Goal: Task Accomplishment & Management: Complete application form

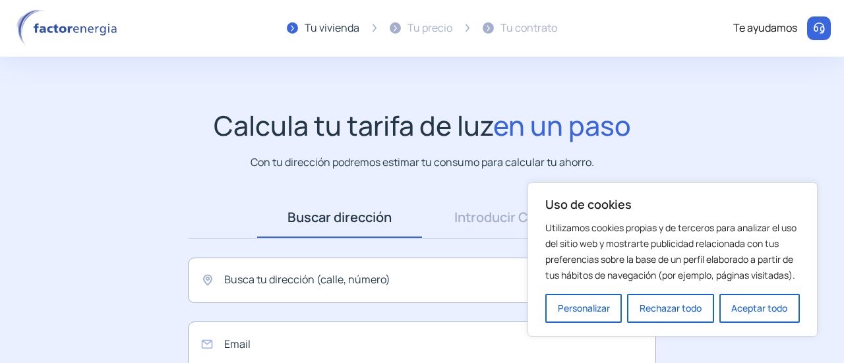
click at [438, 28] on div "Tu precio" at bounding box center [430, 28] width 45 height 17
drag, startPoint x: 758, startPoint y: 311, endPoint x: 723, endPoint y: 304, distance: 35.6
click at [757, 311] on button "Aceptar todo" at bounding box center [759, 308] width 80 height 29
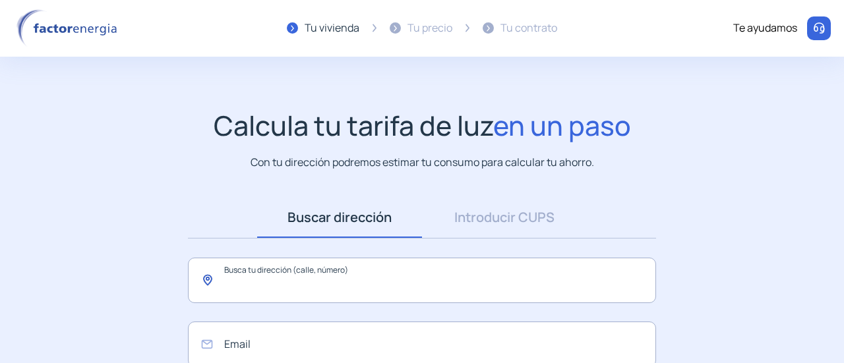
click at [348, 286] on input "text" at bounding box center [422, 281] width 468 height 46
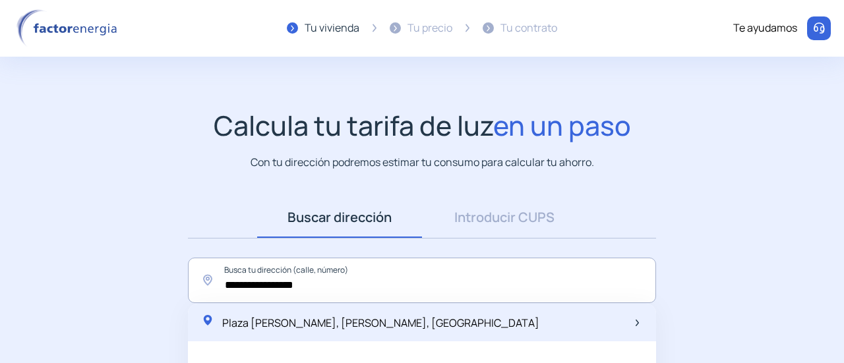
click at [302, 319] on span "Plaza [PERSON_NAME], [PERSON_NAME], [GEOGRAPHIC_DATA]" at bounding box center [380, 323] width 317 height 15
type input "**********"
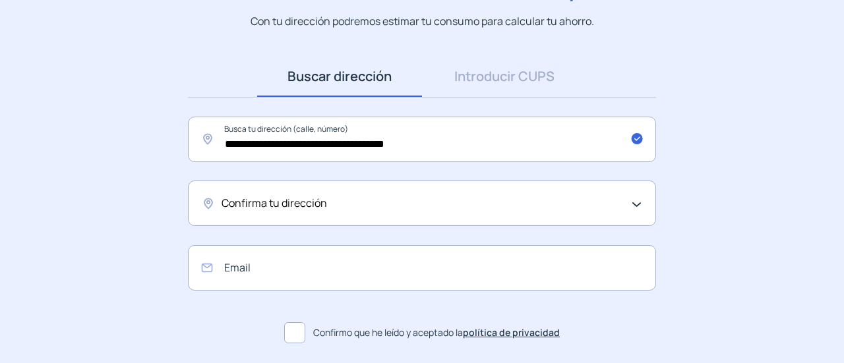
scroll to position [198, 0]
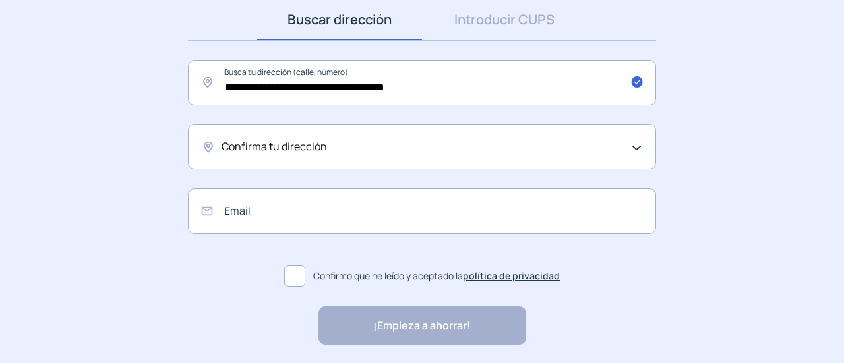
click at [305, 154] on span "Confirma tu dirección" at bounding box center [275, 146] width 106 height 17
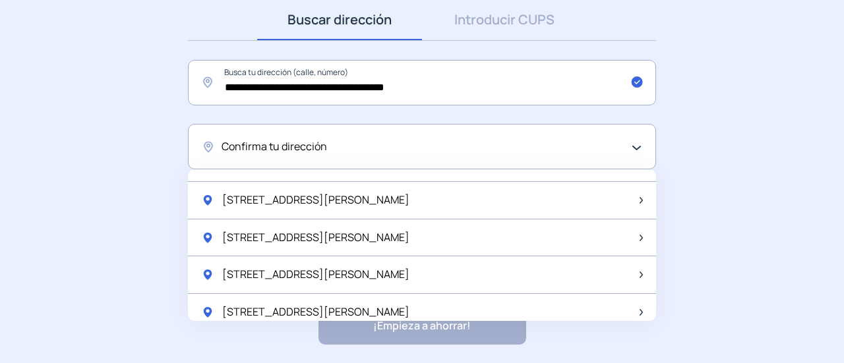
scroll to position [725, 0]
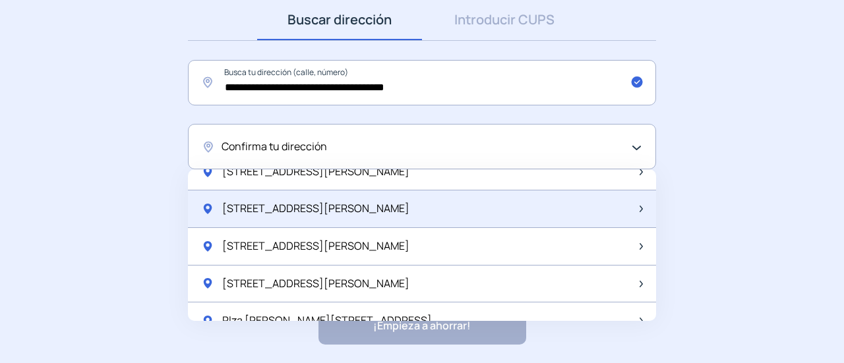
click at [321, 206] on span "[STREET_ADDRESS][PERSON_NAME]" at bounding box center [315, 208] width 187 height 17
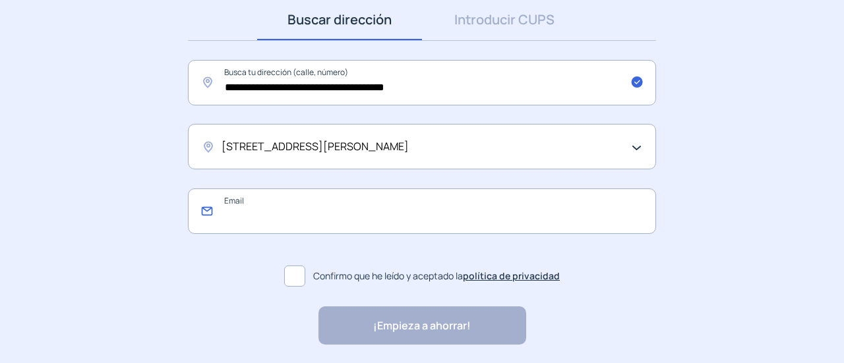
click at [314, 215] on input "email" at bounding box center [422, 212] width 468 height 46
type input "**********"
click at [297, 280] on span at bounding box center [294, 276] width 21 height 21
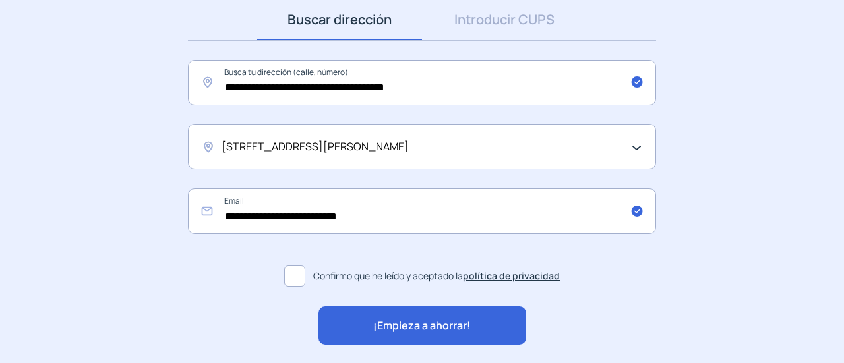
click at [370, 325] on div "¡Empieza a ahorrar!" at bounding box center [423, 326] width 208 height 38
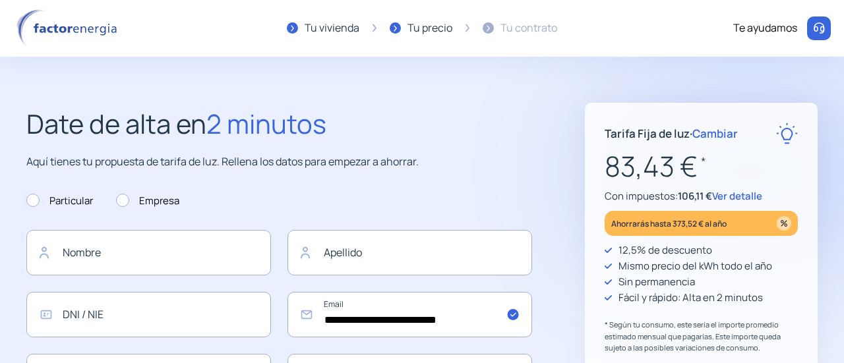
click at [712, 132] on span "Cambiar" at bounding box center [715, 133] width 46 height 15
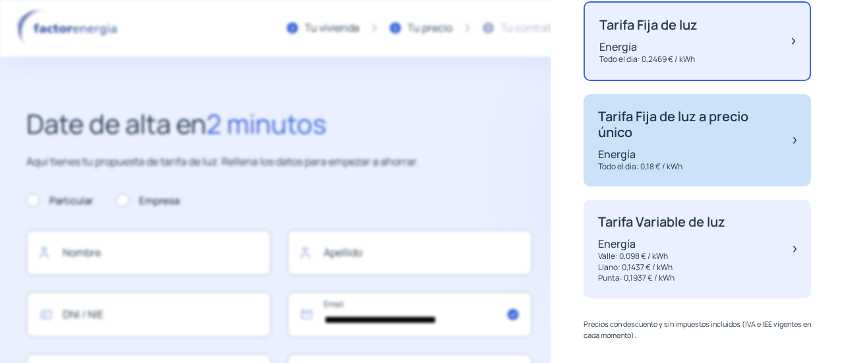
scroll to position [162, 0]
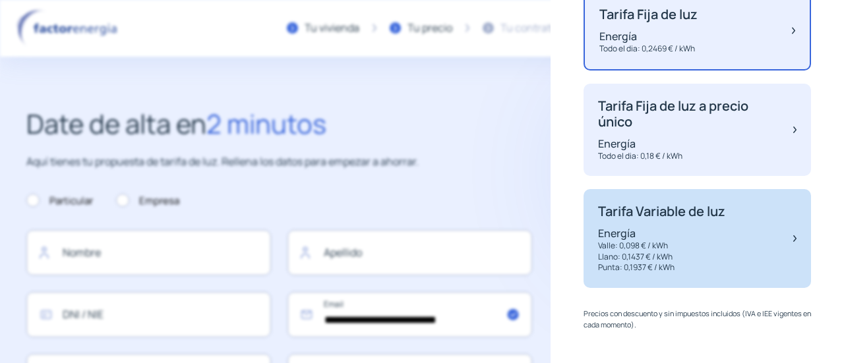
click at [681, 232] on p "Energía" at bounding box center [661, 233] width 127 height 15
